Goal: Find specific page/section: Find specific page/section

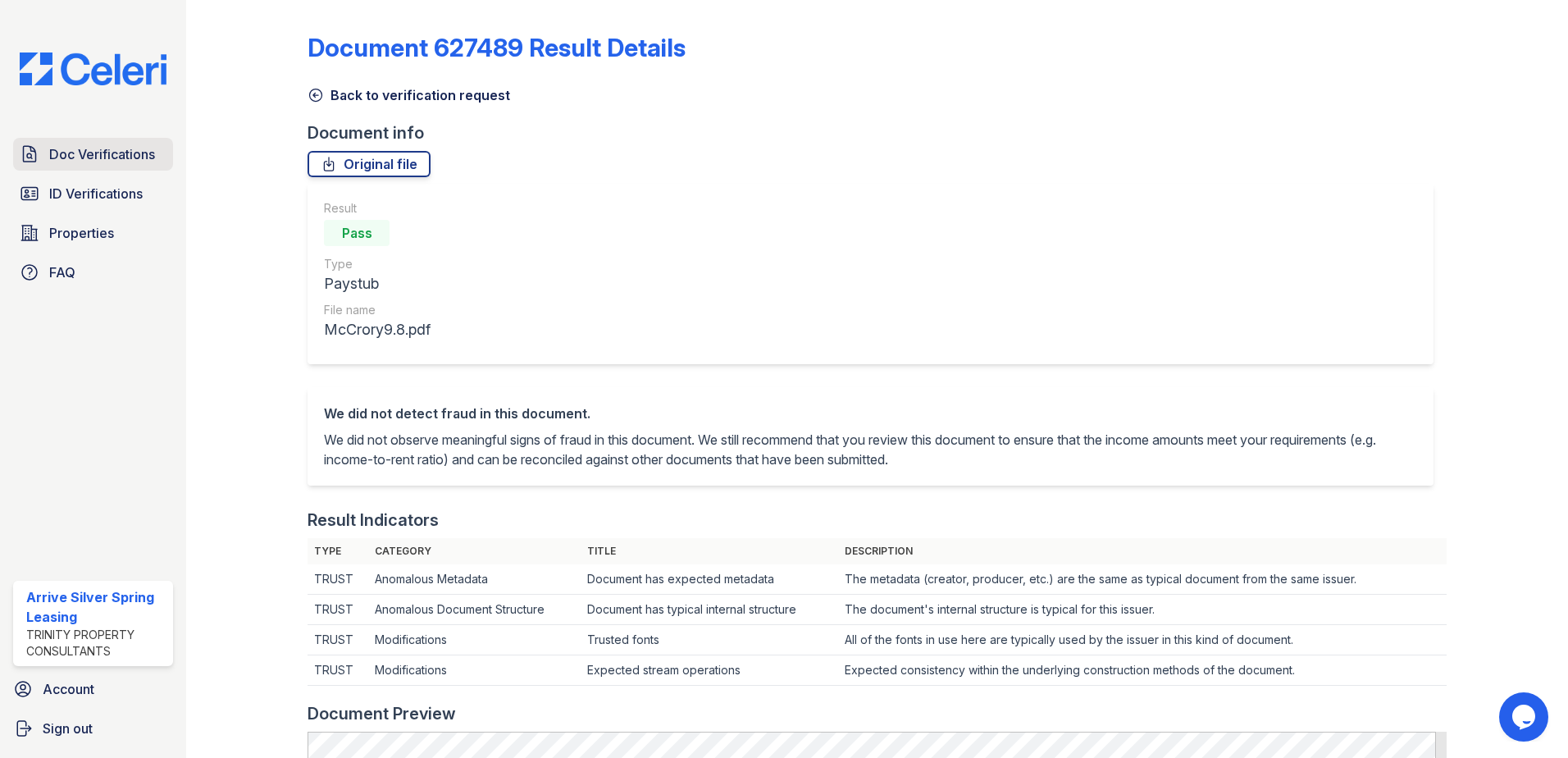
click at [106, 153] on span "Doc Verifications" at bounding box center [102, 154] width 106 height 20
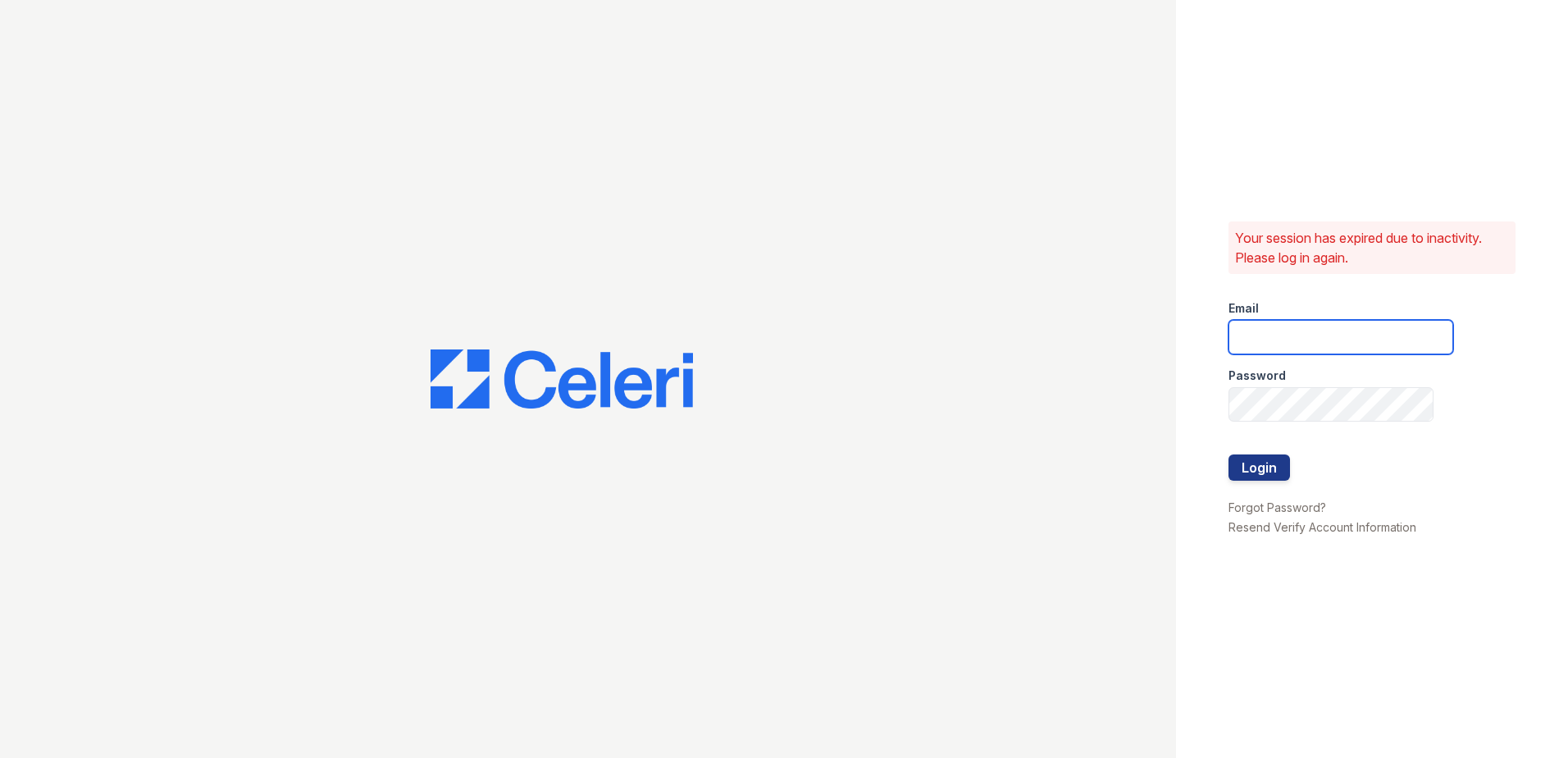
type input "[EMAIL_ADDRESS][DOMAIN_NAME]"
click at [1255, 464] on button "Login" at bounding box center [1259, 468] width 61 height 26
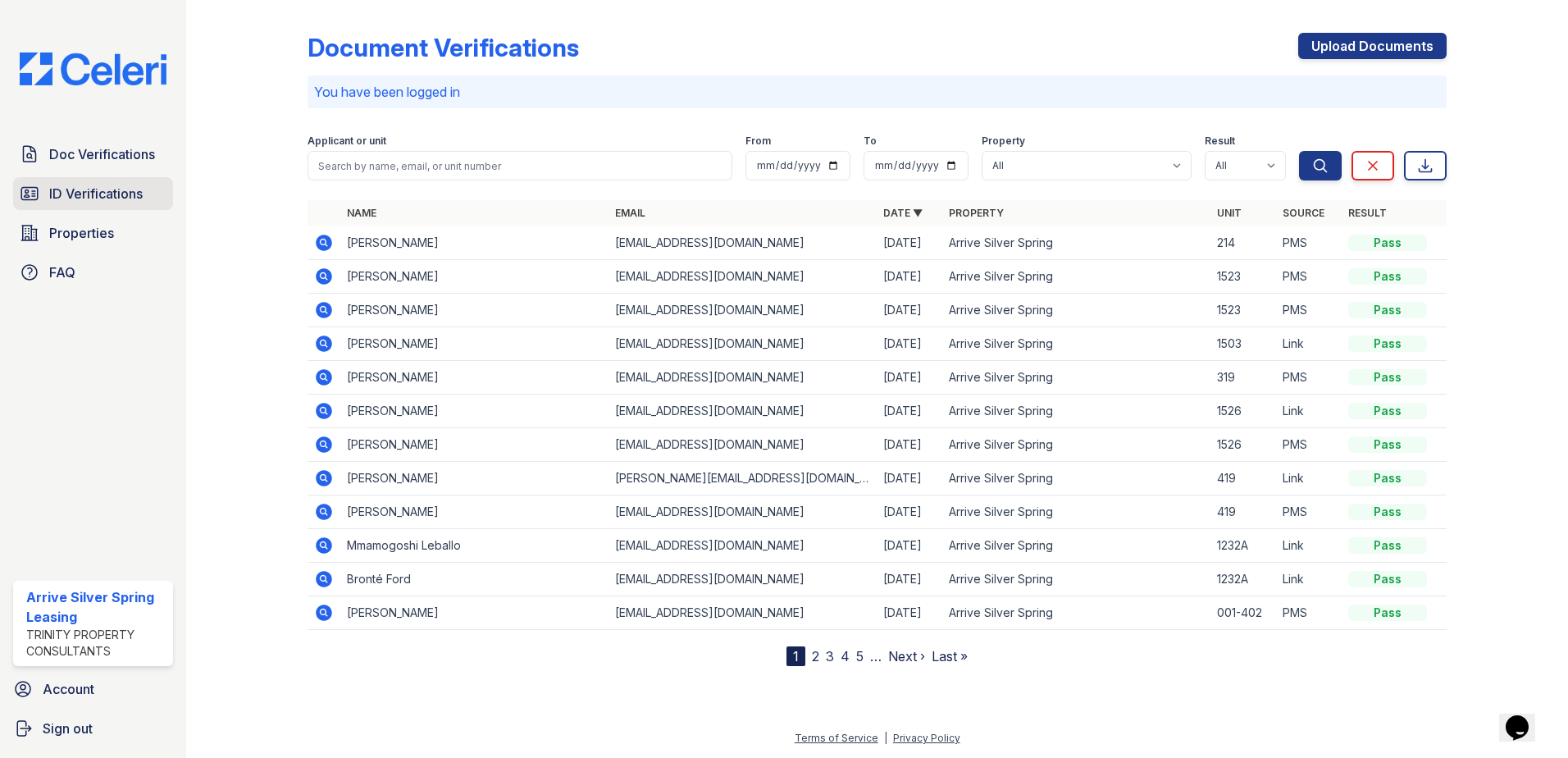
click at [113, 206] on link "ID Verifications" at bounding box center [93, 194] width 160 height 33
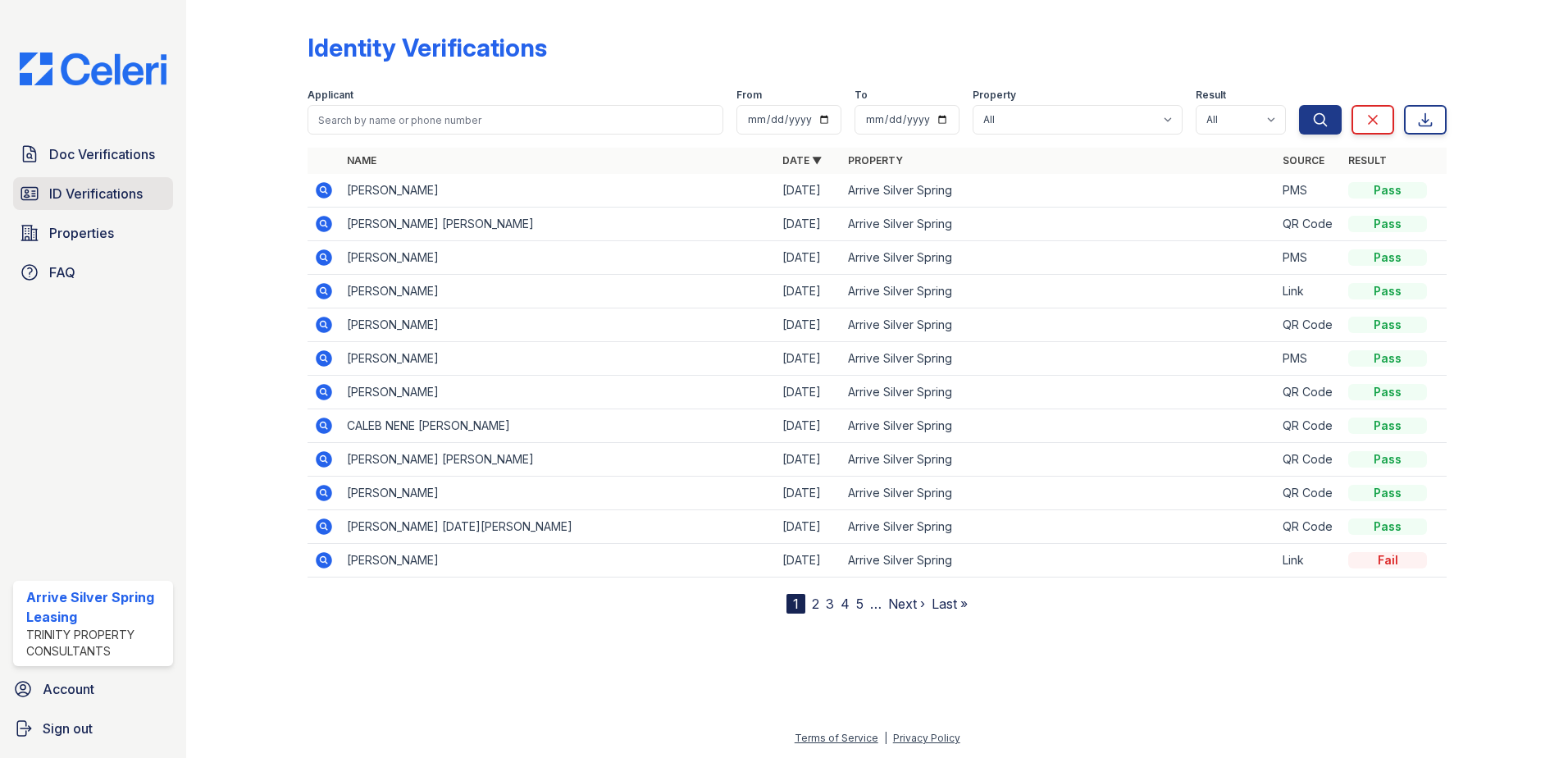
click at [98, 201] on span "ID Verifications" at bounding box center [96, 193] width 94 height 20
